Goal: Task Accomplishment & Management: Manage account settings

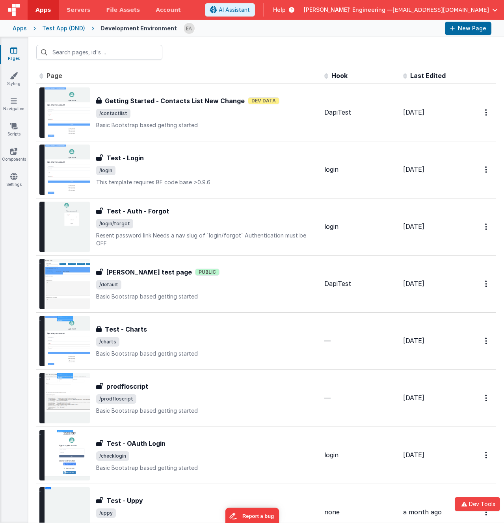
click at [392, 10] on span "[PERSON_NAME]' Engineering —" at bounding box center [348, 10] width 89 height 8
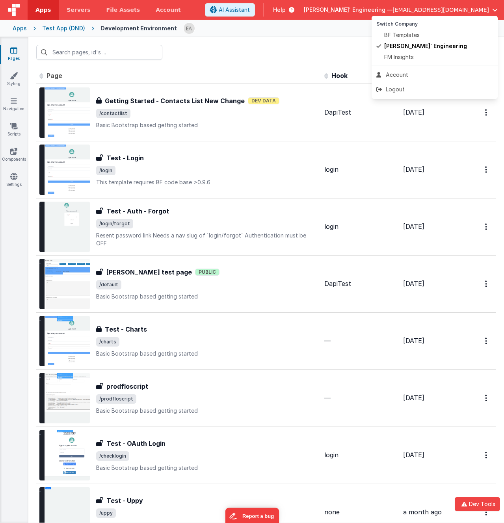
click at [404, 10] on button at bounding box center [252, 261] width 504 height 523
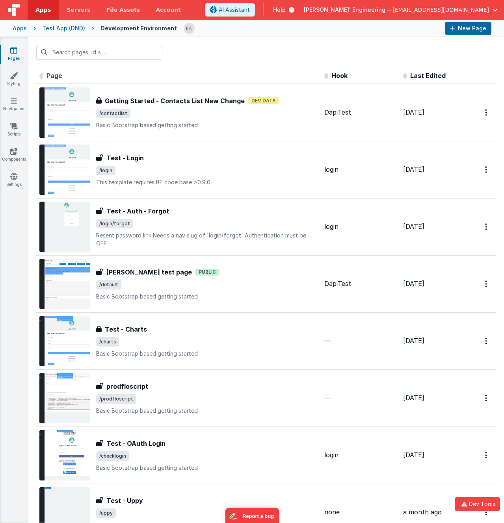
click at [300, 40] on div at bounding box center [265, 52] width 475 height 31
click at [392, 9] on span "[PERSON_NAME]' Engineering —" at bounding box center [348, 10] width 89 height 8
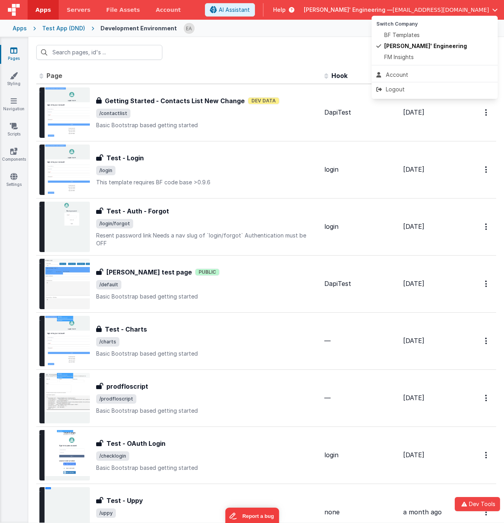
click at [413, 9] on button at bounding box center [252, 261] width 504 height 523
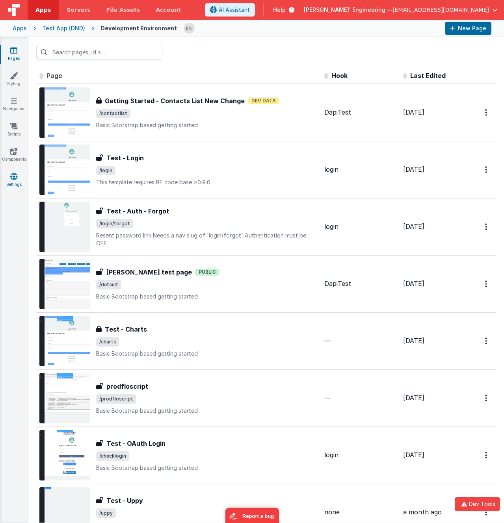
click at [7, 184] on link "Settings" at bounding box center [14, 180] width 28 height 16
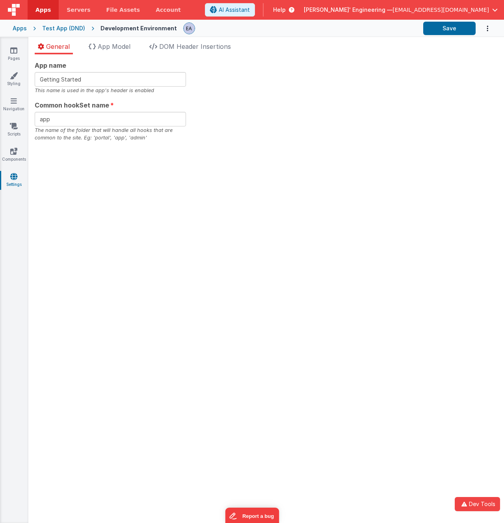
click at [278, 82] on div "App name Getting Started This name is used in the app's header is enabled Commo…" at bounding box center [266, 101] width 463 height 81
click at [254, 144] on div "App name Getting Started This name is used in the app's header is enabled Commo…" at bounding box center [265, 288] width 475 height 469
click at [183, 52] on li "DOM Header Insertions" at bounding box center [190, 48] width 88 height 13
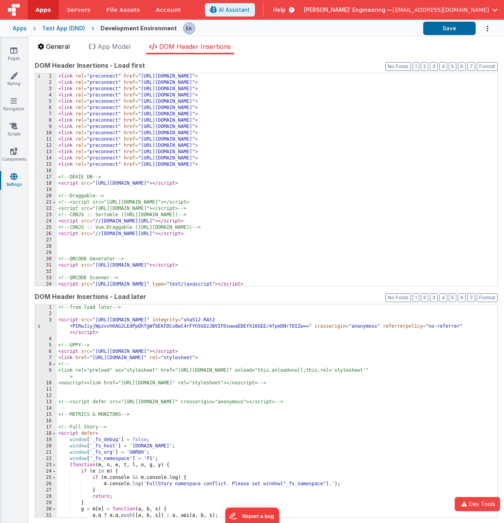
click at [57, 46] on span "General" at bounding box center [58, 47] width 24 height 8
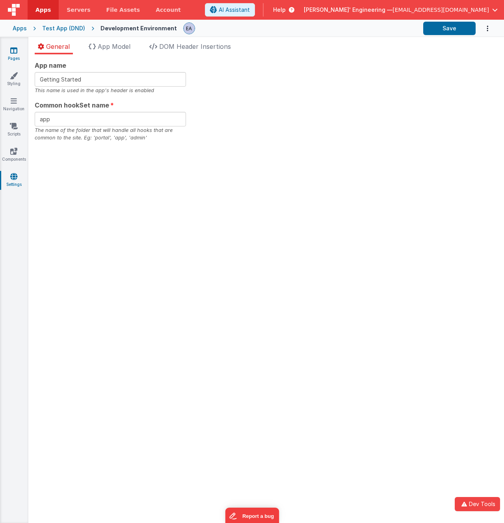
click at [16, 49] on icon at bounding box center [13, 50] width 7 height 8
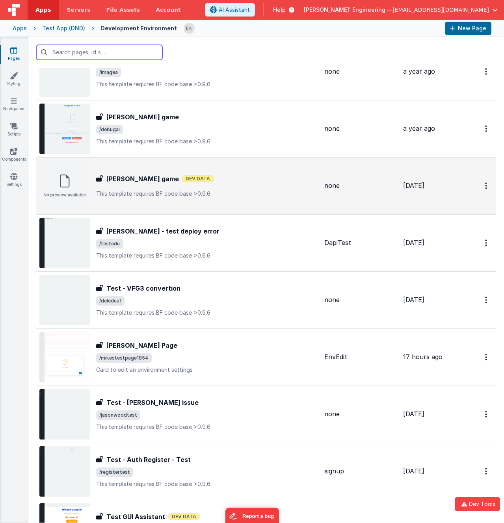
scroll to position [2620, 0]
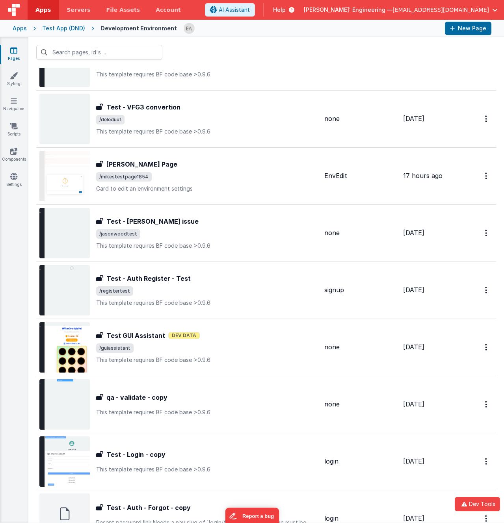
click at [133, 340] on h3 "Test GUI Assistant" at bounding box center [135, 335] width 59 height 9
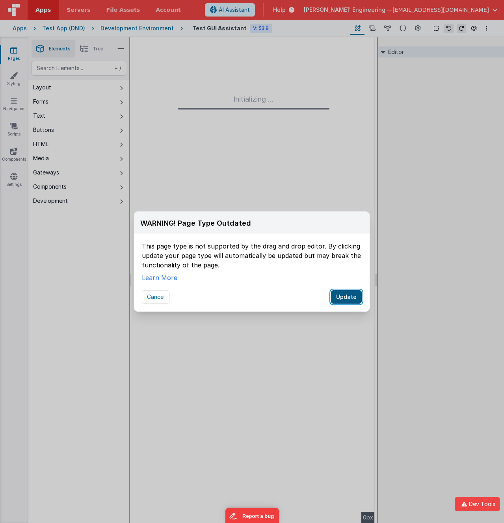
click at [344, 295] on button "Update" at bounding box center [346, 296] width 31 height 13
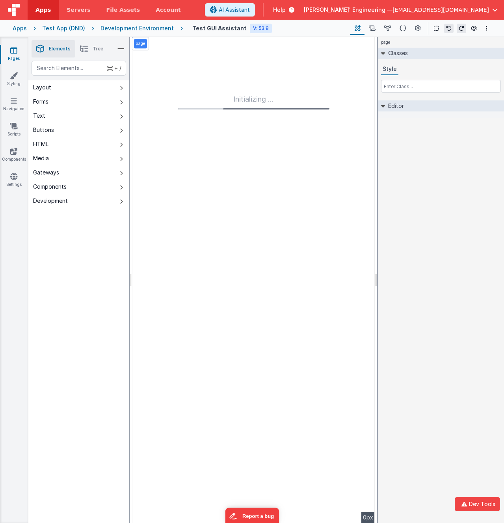
click at [47, 310] on div "+ / Layout Forms Text Buttons HTML Media Gateways Components Development Page P…" at bounding box center [78, 310] width 101 height 499
click at [370, 32] on button at bounding box center [371, 28] width 15 height 13
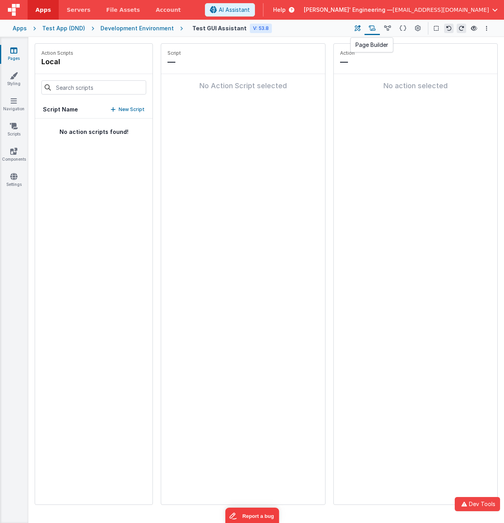
click at [359, 30] on icon at bounding box center [357, 28] width 6 height 8
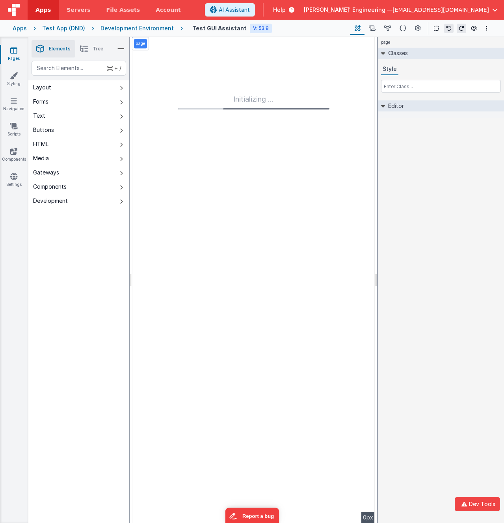
click at [312, 27] on div "Test GUI Assistant V: 53.8 Page Builder Named Actions Data Model Page Schema Pa…" at bounding box center [337, 28] width 308 height 13
click at [14, 59] on link "Pages" at bounding box center [14, 54] width 28 height 16
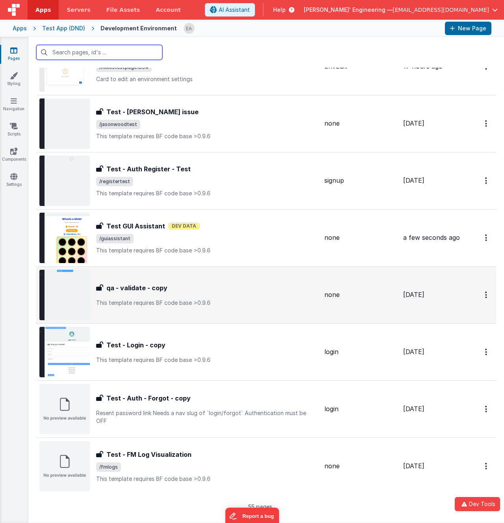
scroll to position [2719, 0]
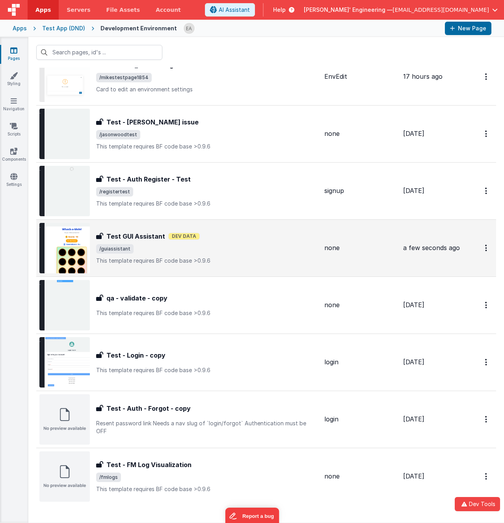
click at [134, 247] on span "/guiassistant" at bounding box center [207, 248] width 222 height 9
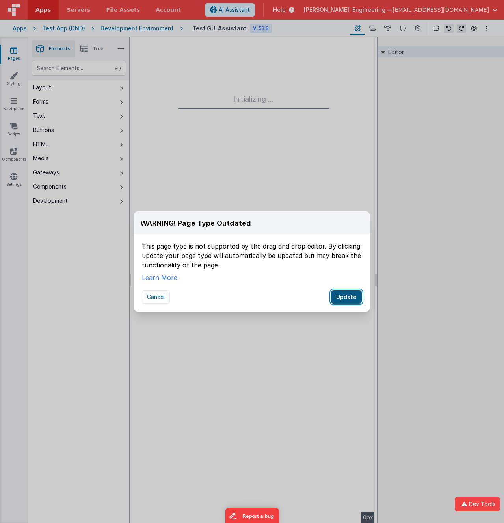
click at [351, 295] on button "Update" at bounding box center [346, 296] width 31 height 13
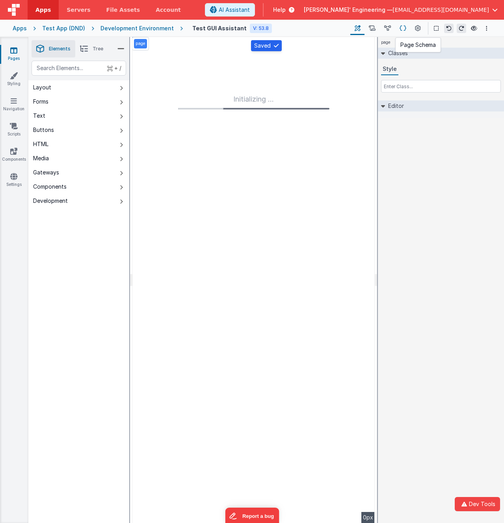
click at [404, 29] on icon at bounding box center [402, 28] width 7 height 8
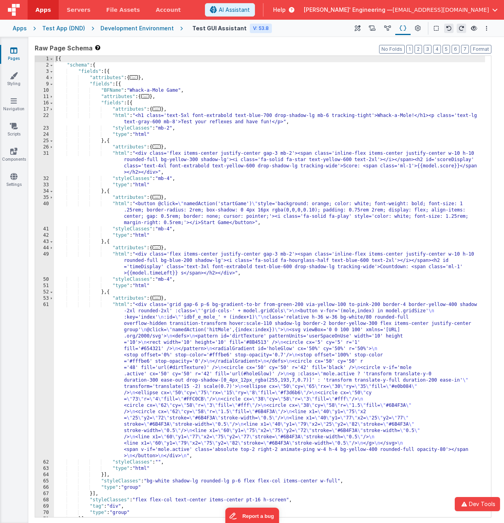
click at [137, 78] on span "..." at bounding box center [134, 77] width 9 height 4
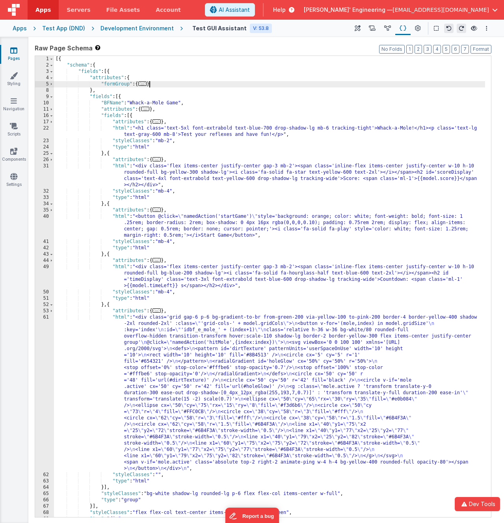
click at [147, 84] on span "..." at bounding box center [142, 83] width 9 height 4
click at [146, 83] on span "..." at bounding box center [142, 83] width 9 height 4
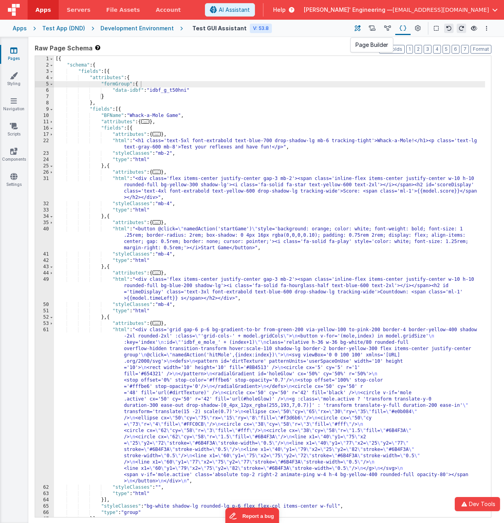
click at [363, 28] on button at bounding box center [357, 28] width 14 height 13
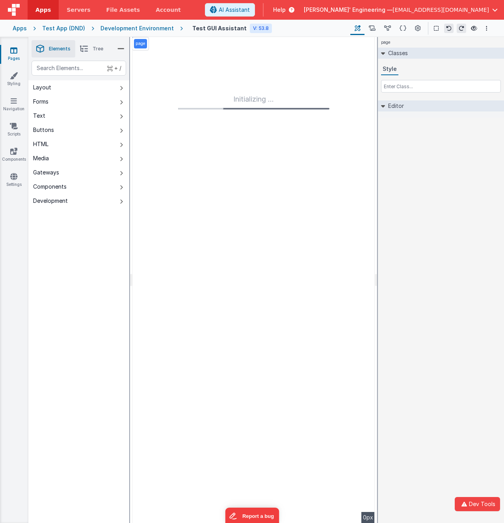
click at [317, 29] on div "Test GUI Assistant V: 53.8 Page Builder Named Actions Data Model Page Schema Pa…" at bounding box center [337, 28] width 308 height 13
click at [69, 243] on div "+ / Layout Forms Text Buttons HTML Media Gateways Components Development Page P…" at bounding box center [78, 310] width 101 height 499
click at [55, 287] on div "+ / Layout Forms Text Buttons HTML Media Gateways Components Development Page P…" at bounding box center [78, 310] width 101 height 499
click at [389, 8] on span "[PERSON_NAME]' Engineering —" at bounding box center [348, 10] width 89 height 8
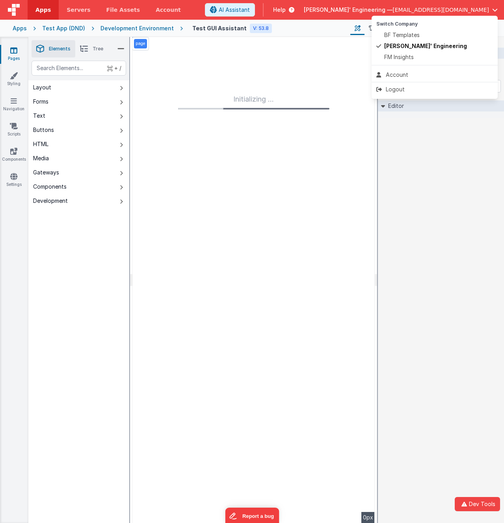
click at [389, 8] on button at bounding box center [252, 261] width 504 height 523
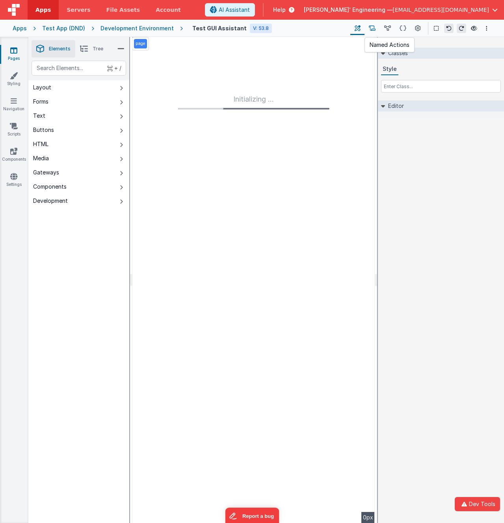
click at [373, 26] on icon at bounding box center [372, 28] width 7 height 8
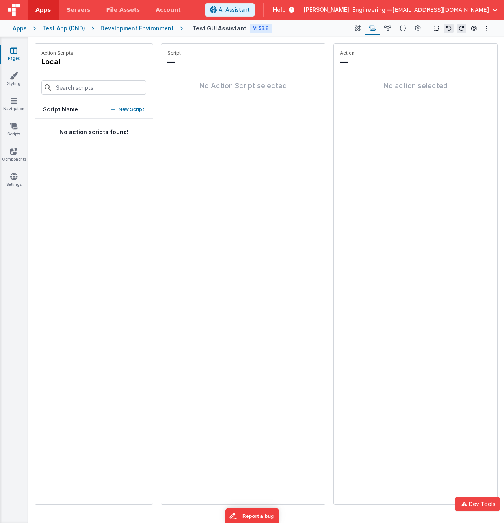
click at [330, 34] on div "Test GUI Assistant V: 53.8 Page Builder Named Actions Data Model Page Schema Pa…" at bounding box center [337, 28] width 308 height 13
click at [206, 12] on header "Apps Servers File Assets Account Some FUTURE Slot AI Assistant Help [PERSON_NAM…" at bounding box center [252, 10] width 504 height 20
drag, startPoint x: 4, startPoint y: 189, endPoint x: 12, endPoint y: 185, distance: 9.5
click at [4, 189] on div "Pages Styling Navigation Scripts Components Settings" at bounding box center [14, 280] width 28 height 486
click at [12, 184] on link "Settings" at bounding box center [14, 180] width 28 height 16
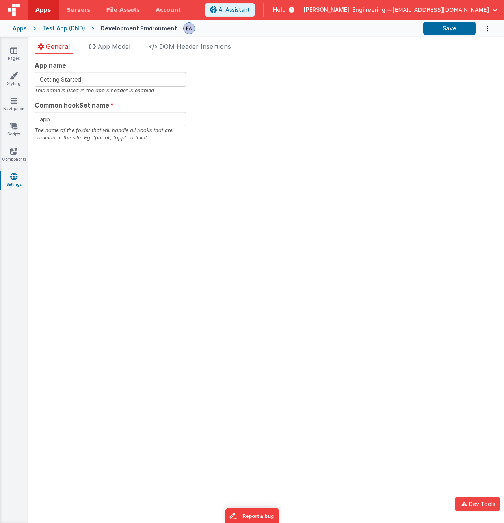
click at [280, 161] on div "App name Getting Started This name is used in the app's header is enabled Commo…" at bounding box center [265, 288] width 475 height 469
click at [396, 32] on div at bounding box center [299, 28] width 233 height 13
click at [408, 11] on div "Site saved." at bounding box center [445, 14] width 104 height 7
click at [371, 49] on ul "General App Model DOM Header Insertions" at bounding box center [265, 48] width 475 height 13
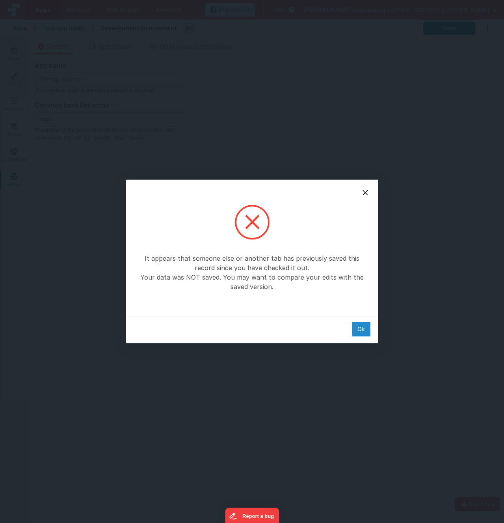
click at [355, 328] on div "Ok" at bounding box center [361, 329] width 19 height 15
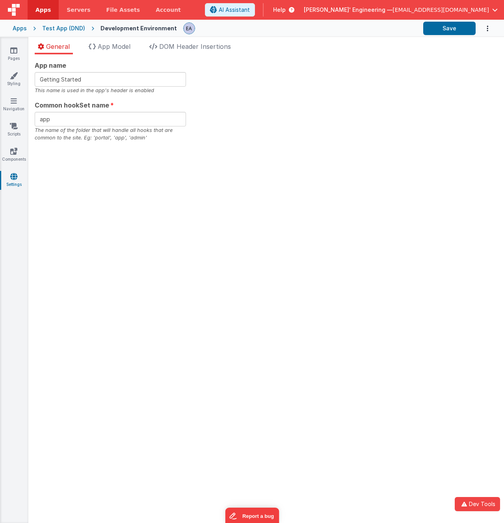
click at [387, 234] on div "App name Getting Started This name is used in the app's header is enabled Commo…" at bounding box center [265, 288] width 475 height 469
click at [106, 45] on span "App Model" at bounding box center [114, 47] width 33 height 8
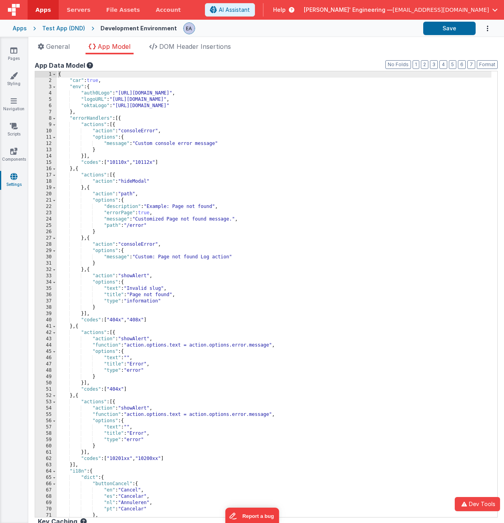
click at [330, 50] on ul "General App Model DOM Header Insertions" at bounding box center [265, 48] width 475 height 13
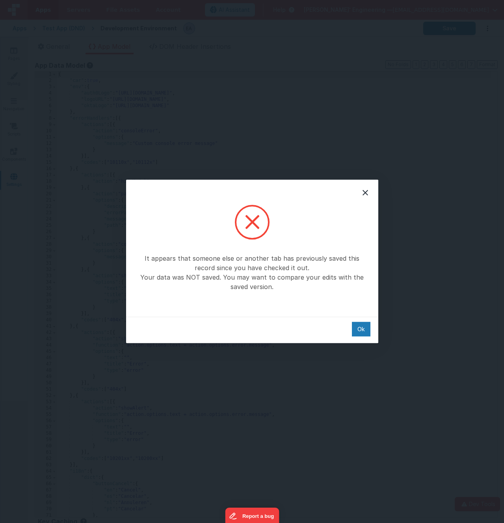
click at [371, 27] on div "It appears that someone else or another tab has previously saved this record si…" at bounding box center [252, 261] width 504 height 523
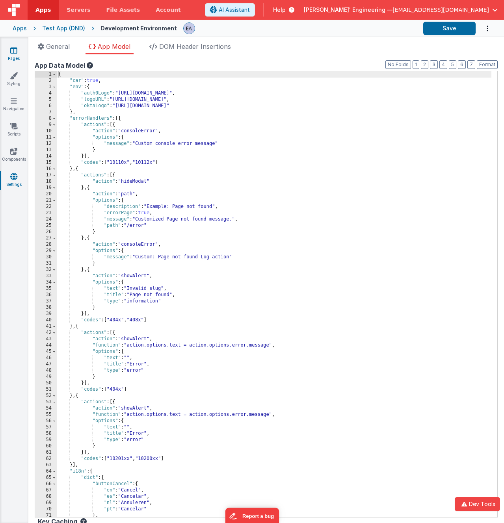
click at [5, 52] on link "Pages" at bounding box center [14, 54] width 28 height 16
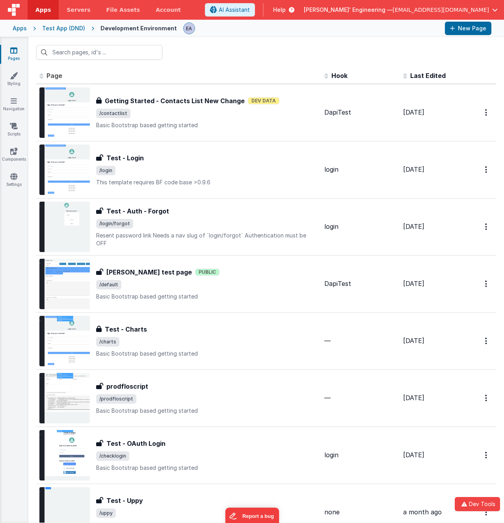
click at [258, 28] on div at bounding box center [310, 28] width 255 height 13
click at [239, 33] on div at bounding box center [310, 28] width 255 height 13
click at [256, 57] on div at bounding box center [265, 52] width 475 height 31
click at [279, 35] on div "Apps Test App (DND) Development Environment New Page" at bounding box center [252, 28] width 504 height 17
click at [438, 11] on span "[EMAIL_ADDRESS][DOMAIN_NAME]" at bounding box center [440, 10] width 96 height 8
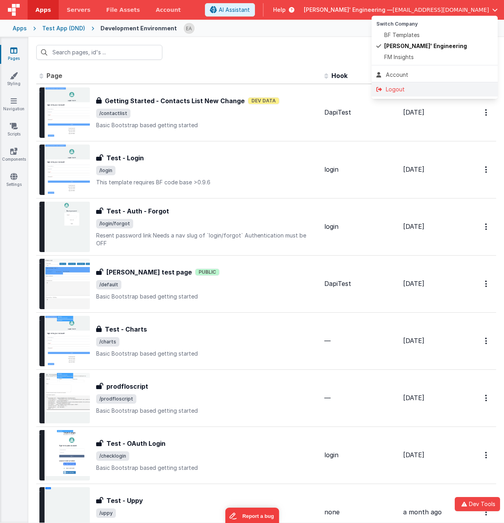
click at [400, 88] on div "Logout" at bounding box center [434, 89] width 117 height 8
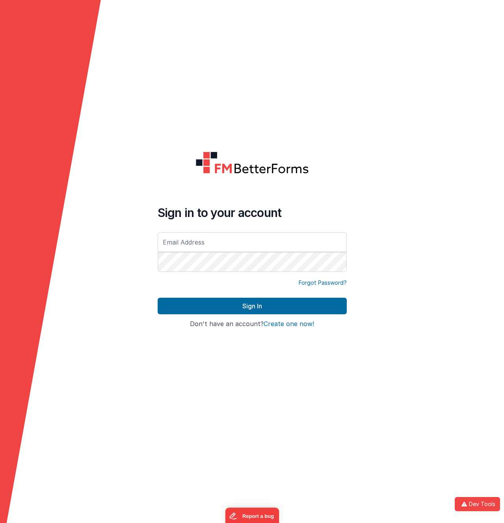
click at [131, 58] on form "Sign in to your account Forgot Password? Sign In Sign in with Google Don't have…" at bounding box center [252, 261] width 504 height 523
